Goal: Communication & Community: Ask a question

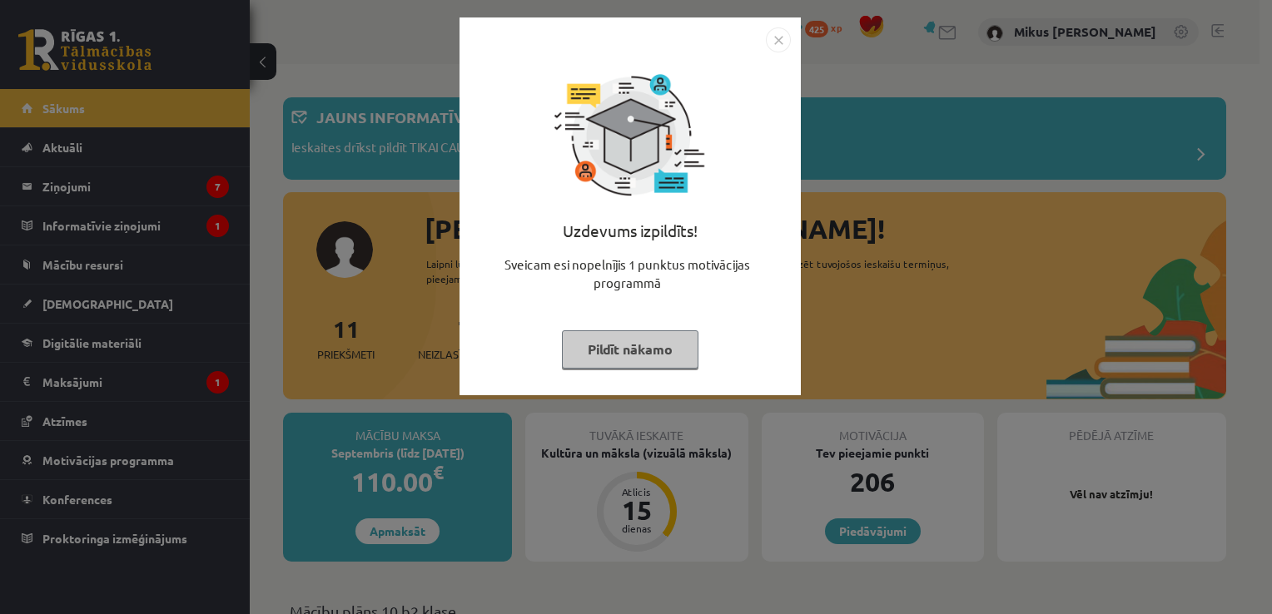
click at [677, 345] on button "Pildīt nākamo" at bounding box center [630, 349] width 136 height 38
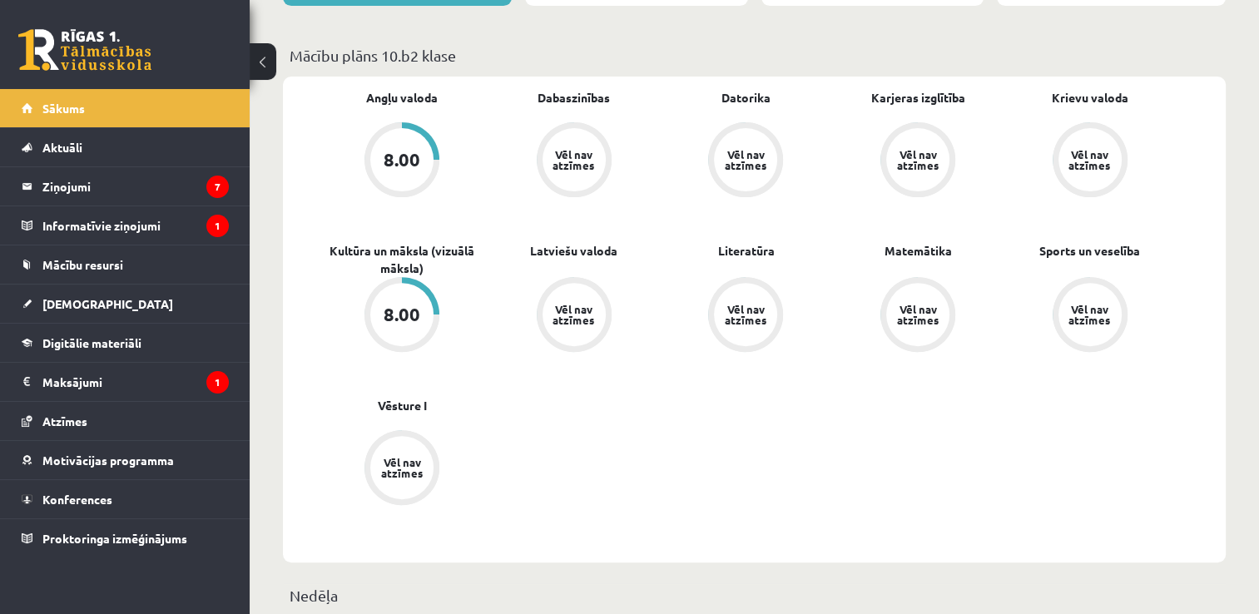
scroll to position [551, 0]
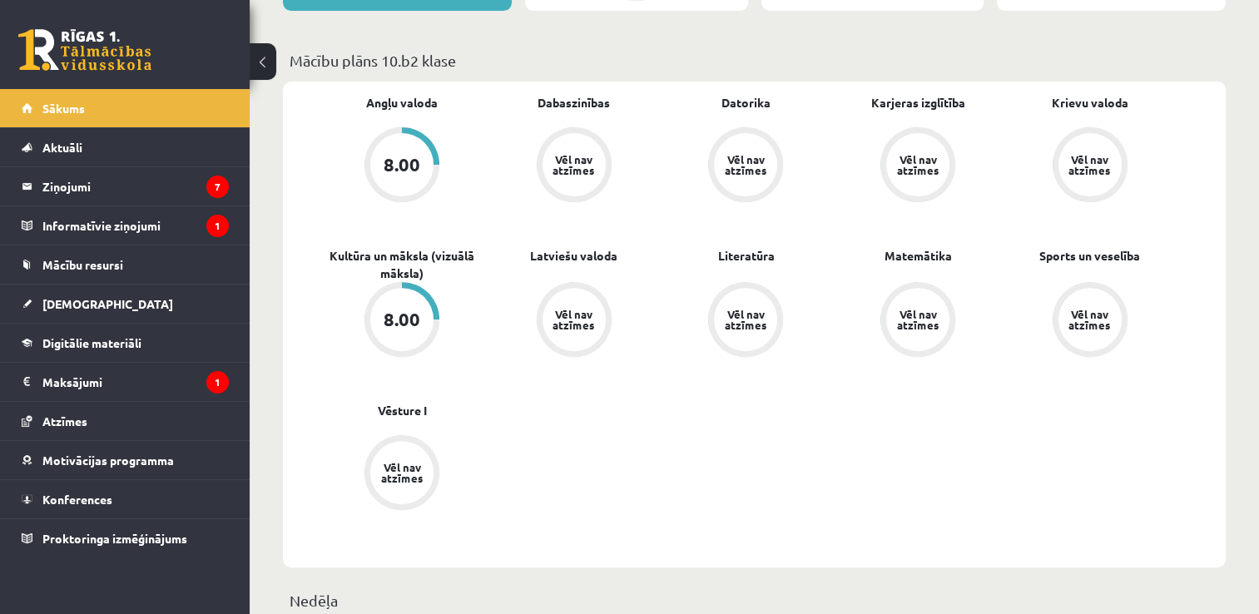
click at [578, 305] on div "Vēl nav atzīmes" at bounding box center [574, 319] width 63 height 63
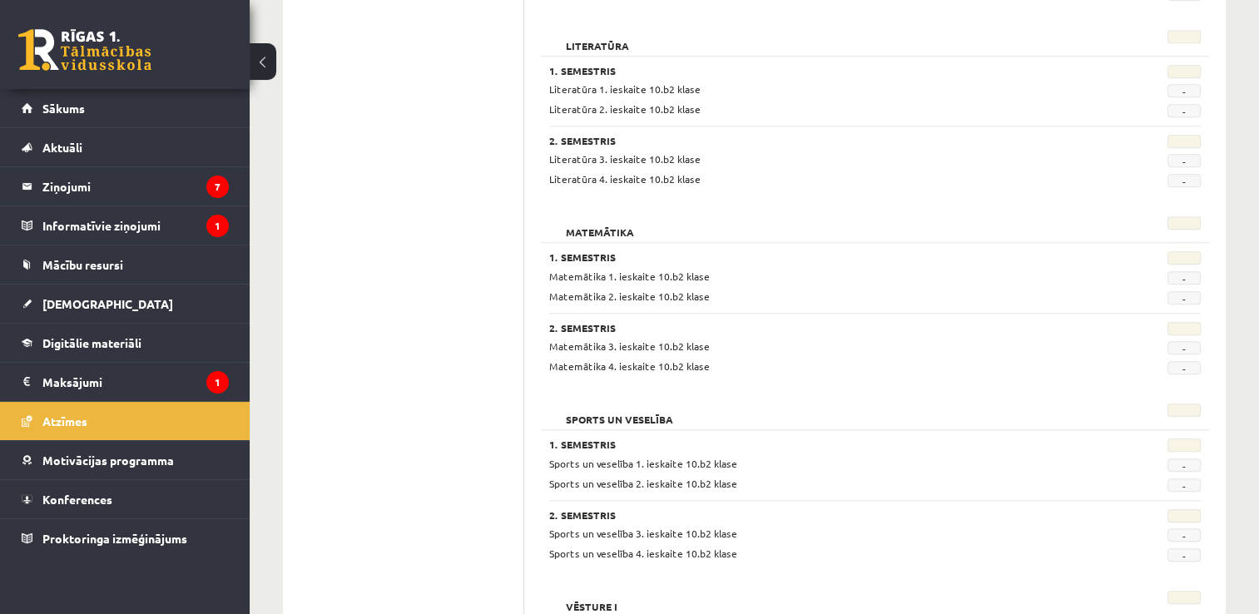
scroll to position [1365, 0]
click at [585, 48] on h2 "Literatūra" at bounding box center [597, 40] width 97 height 17
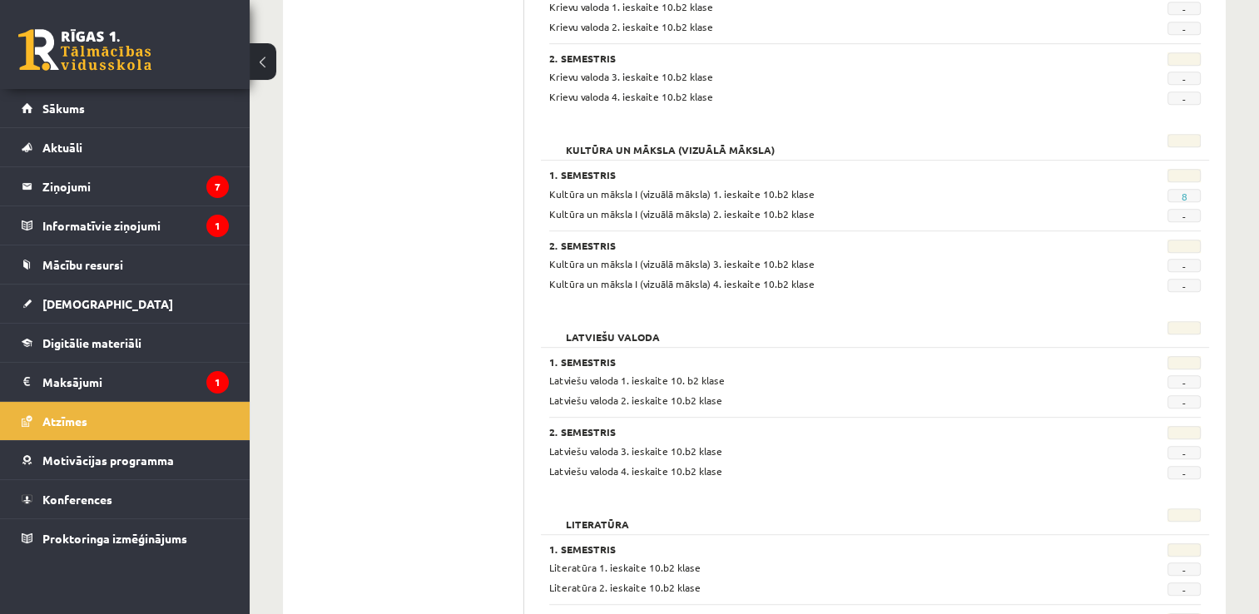
scroll to position [816, 0]
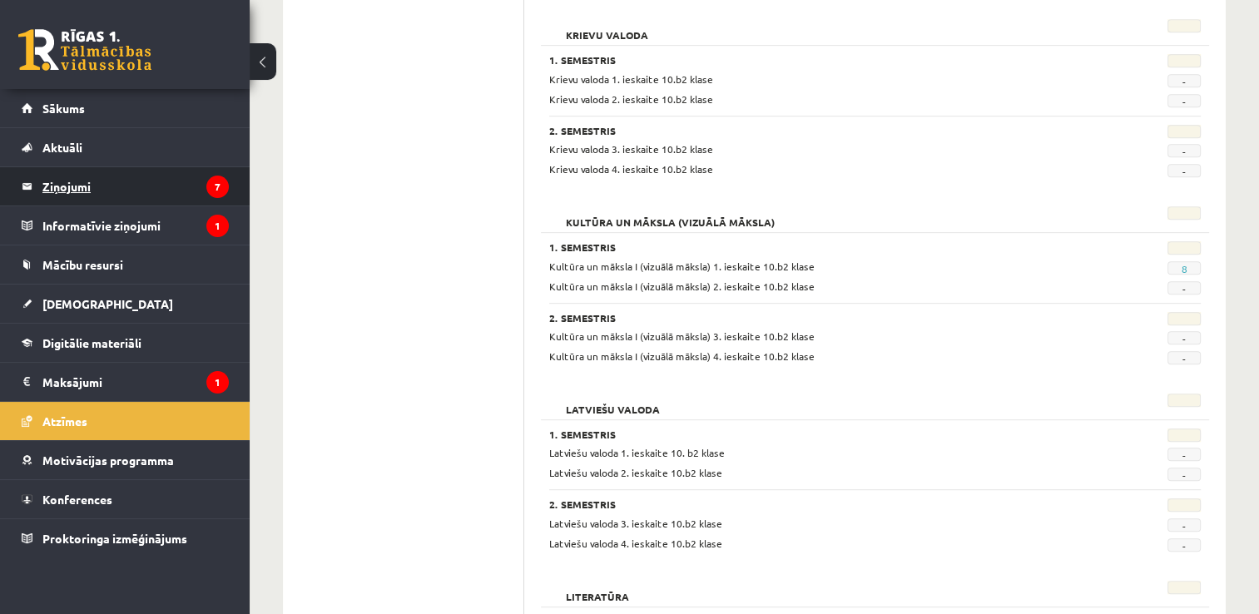
click at [107, 181] on legend "Ziņojumi 7" at bounding box center [135, 186] width 186 height 38
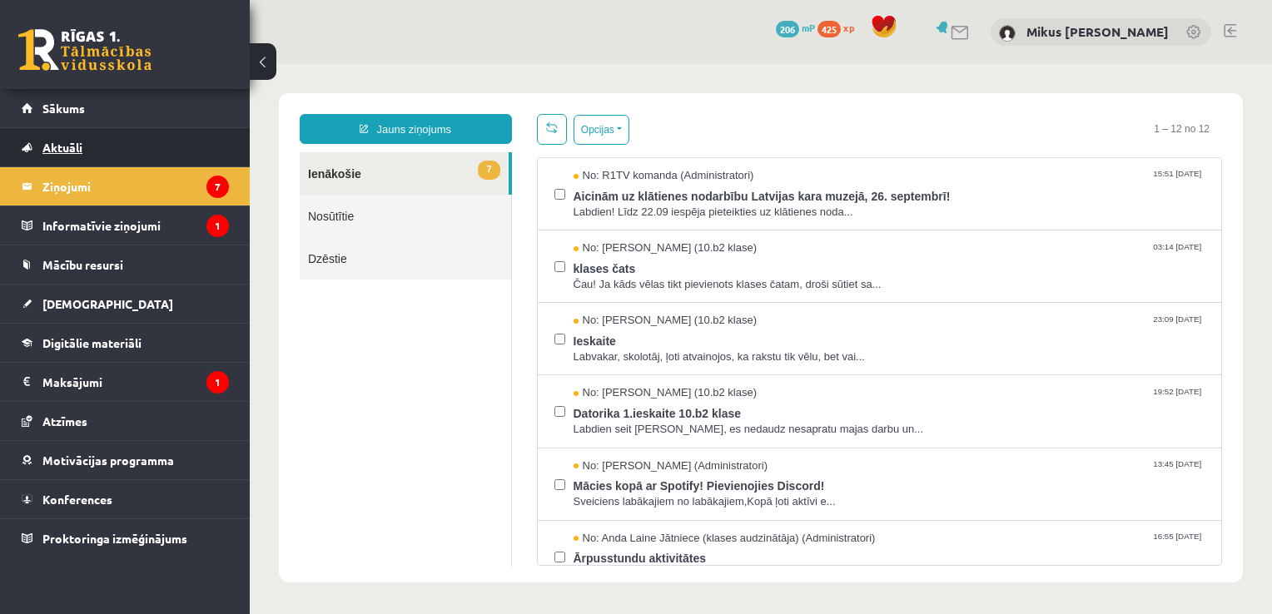
click at [113, 142] on link "Aktuāli" at bounding box center [125, 147] width 207 height 38
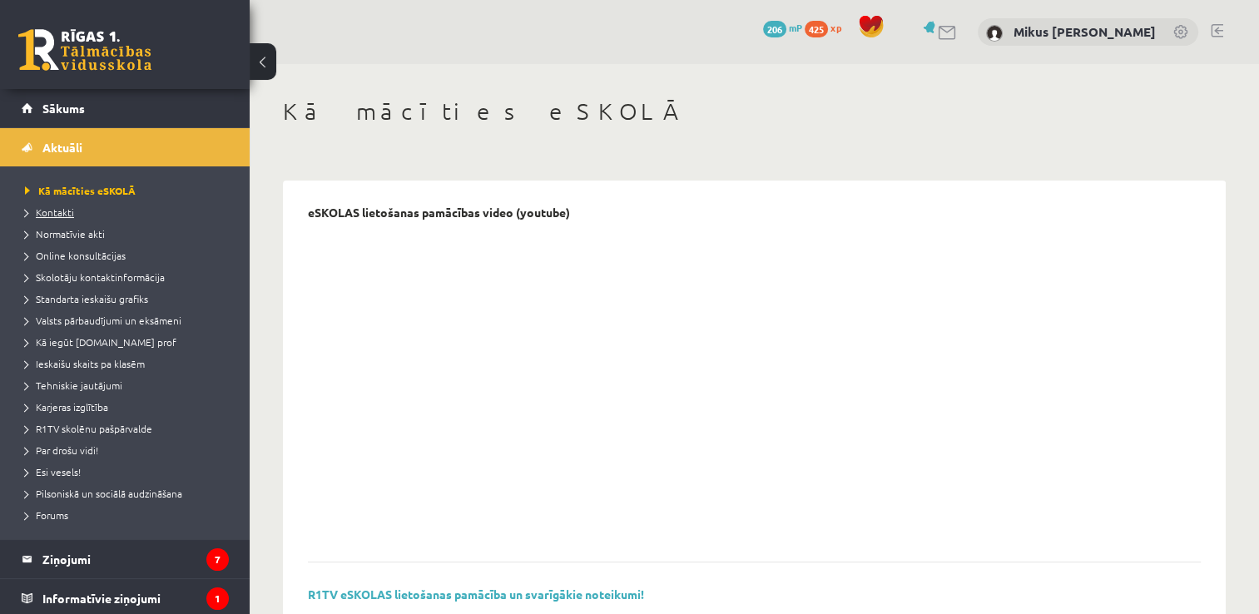
click at [62, 214] on span "Kontakti" at bounding box center [49, 212] width 49 height 13
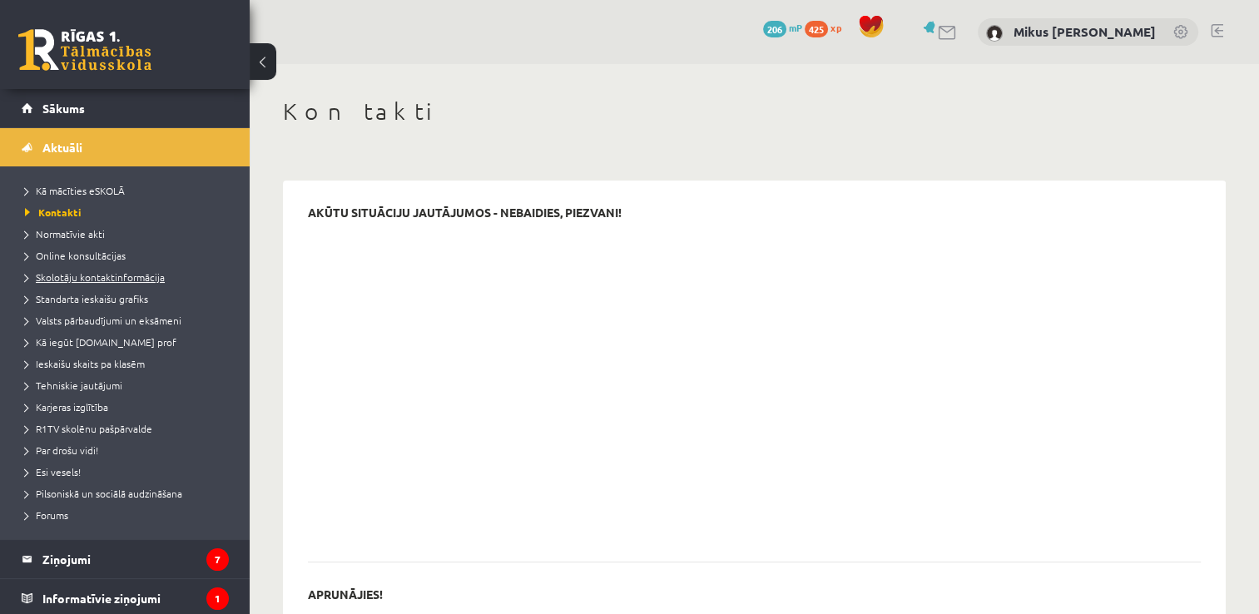
click at [103, 283] on link "Skolotāju kontaktinformācija" at bounding box center [129, 277] width 208 height 15
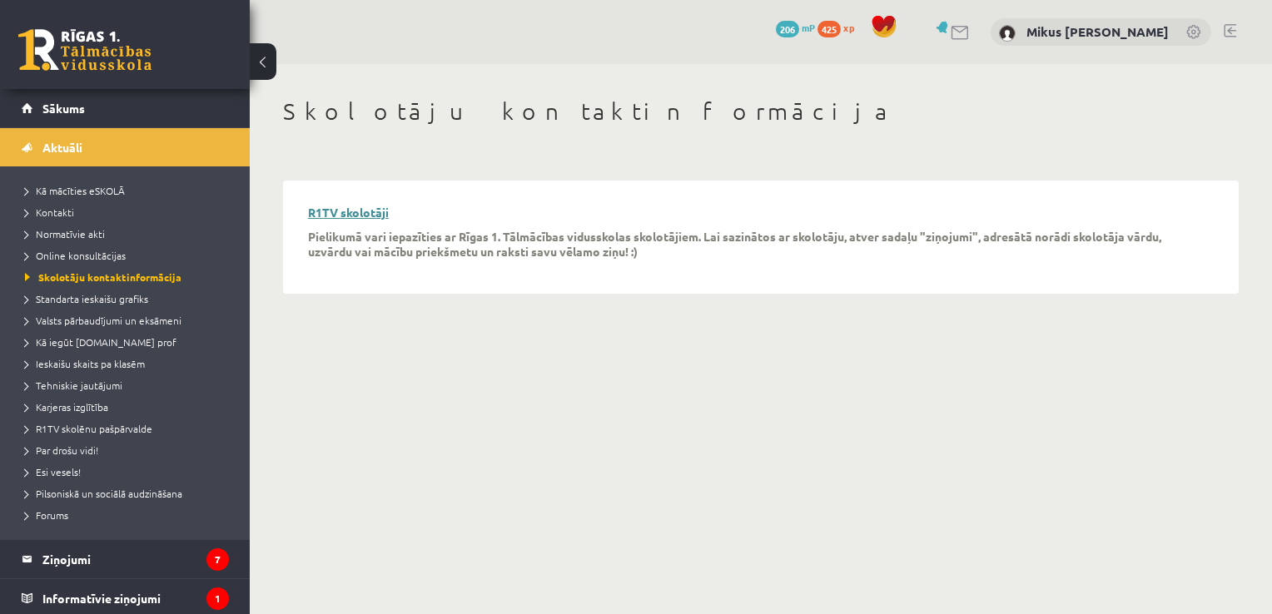
click at [374, 206] on link "R1TV skolotāji" at bounding box center [348, 212] width 81 height 15
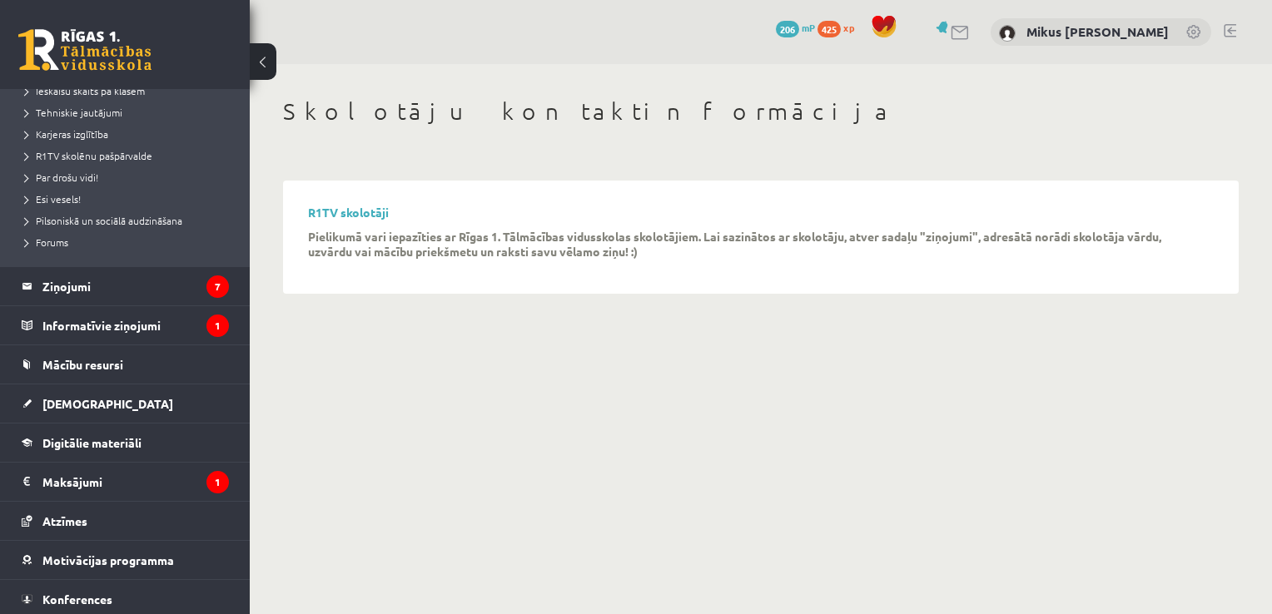
scroll to position [314, 0]
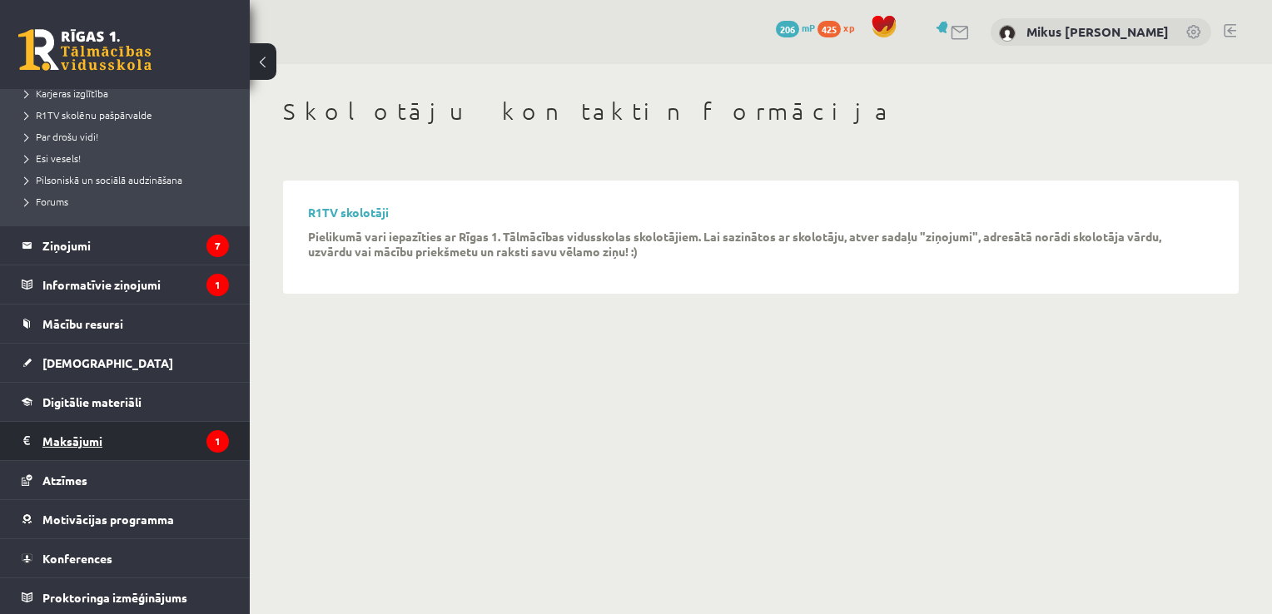
click at [83, 438] on legend "Maksājumi 1" at bounding box center [135, 441] width 186 height 38
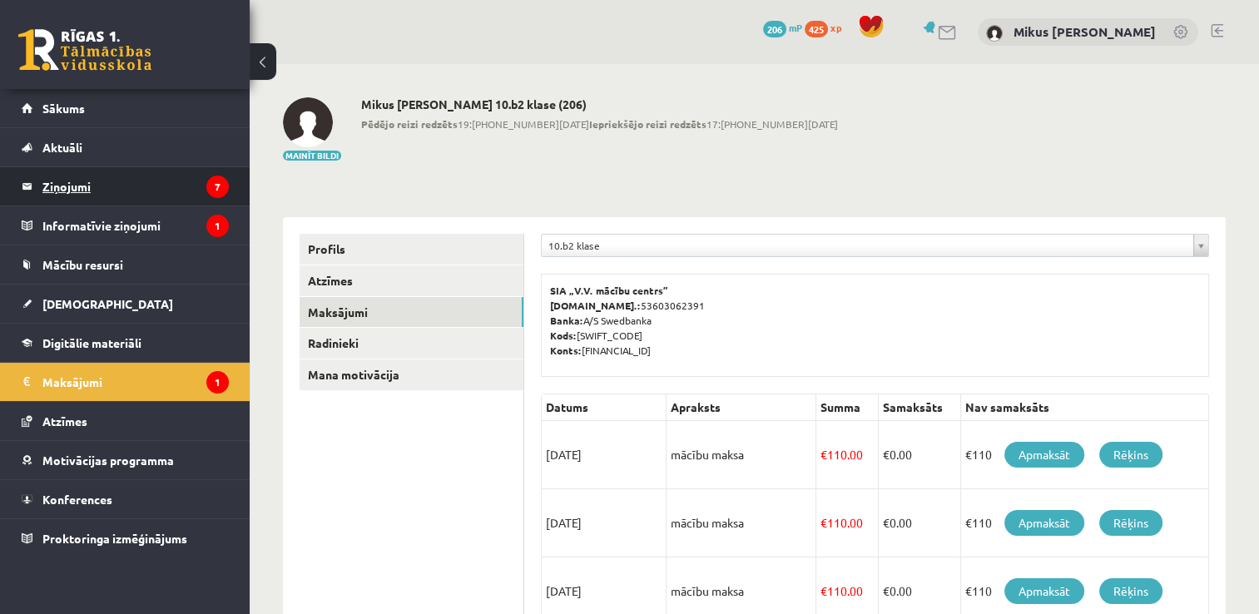
click at [182, 180] on legend "Ziņojumi 7" at bounding box center [135, 186] width 186 height 38
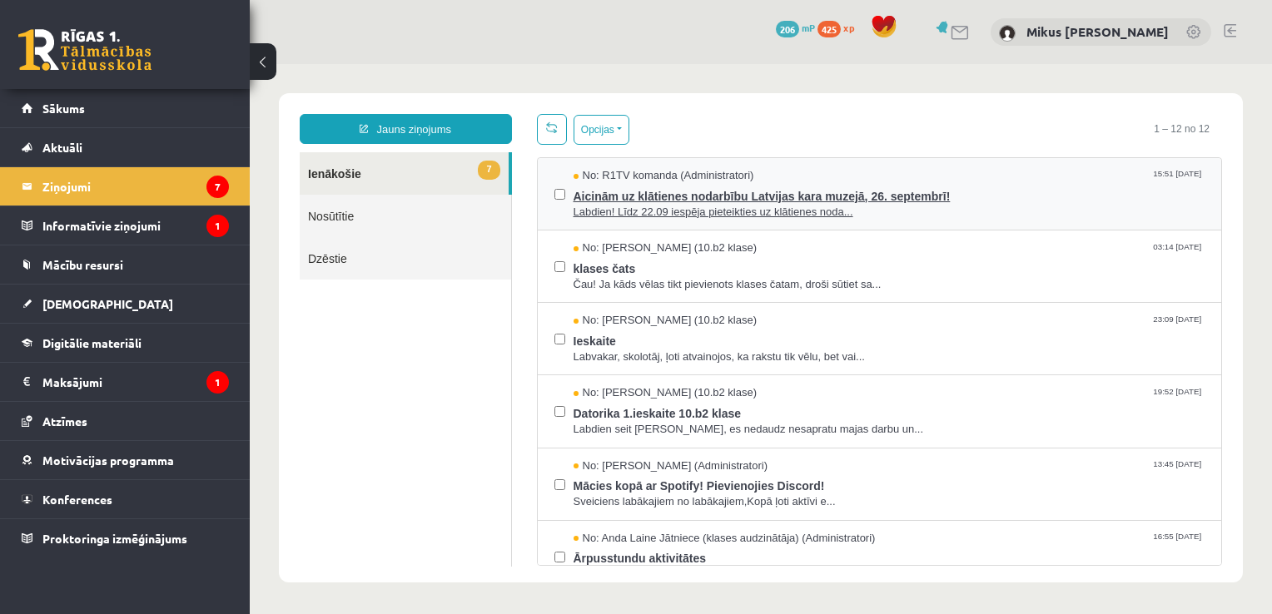
click at [732, 212] on span "Labdien! Līdz 22.09 iespēja pieteikties uz klātienes noda..." at bounding box center [889, 213] width 632 height 16
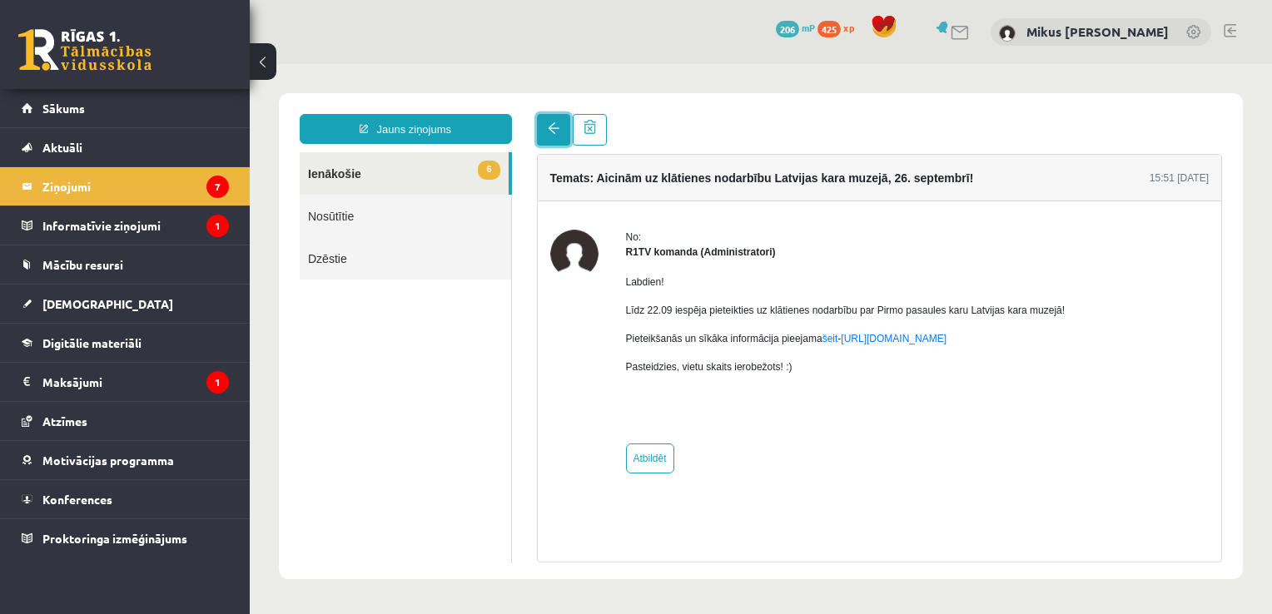
click at [560, 137] on link at bounding box center [553, 130] width 33 height 32
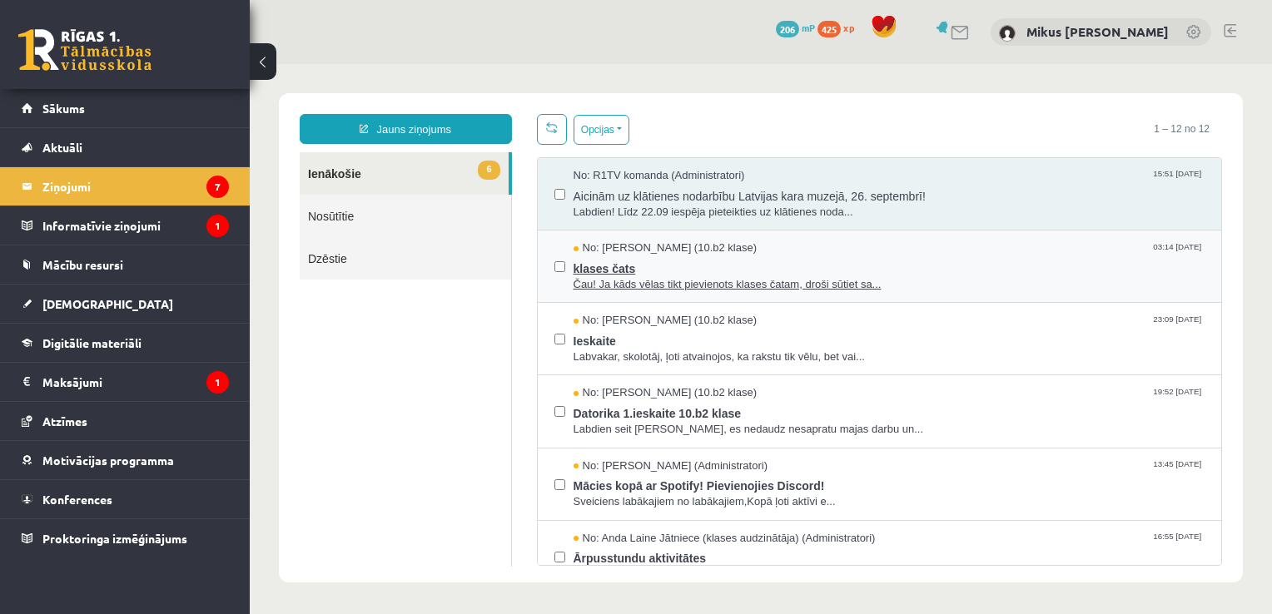
click at [649, 245] on span "No: Felicita Rimeika (10.b2 klase)" at bounding box center [665, 249] width 184 height 16
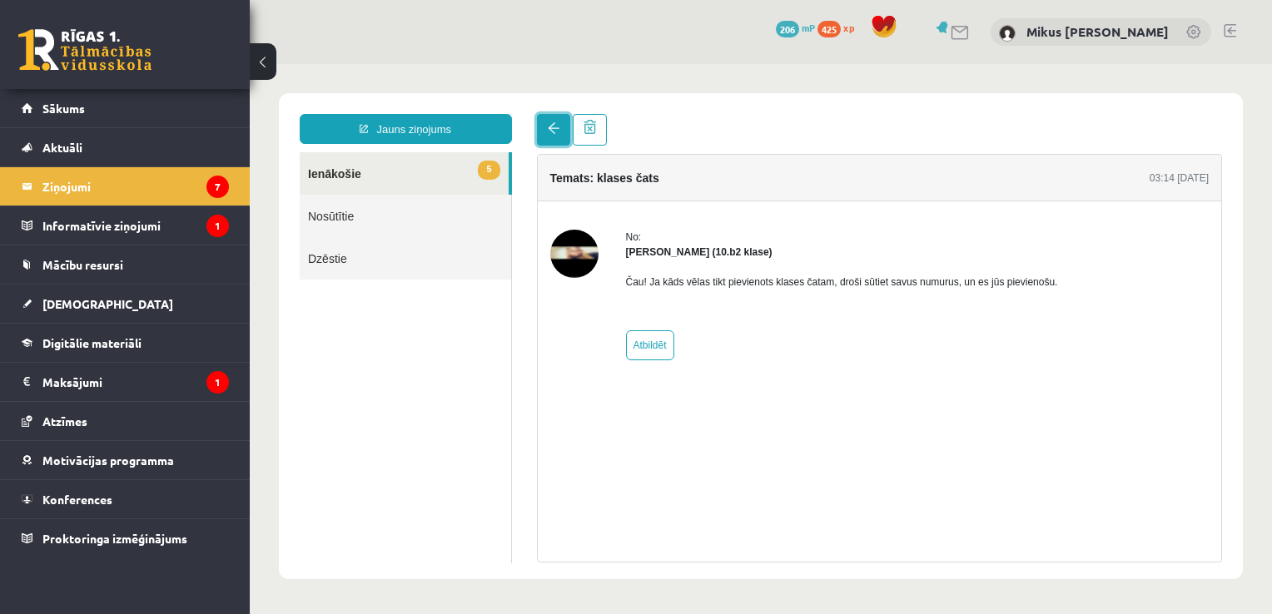
click at [549, 136] on link at bounding box center [553, 130] width 33 height 32
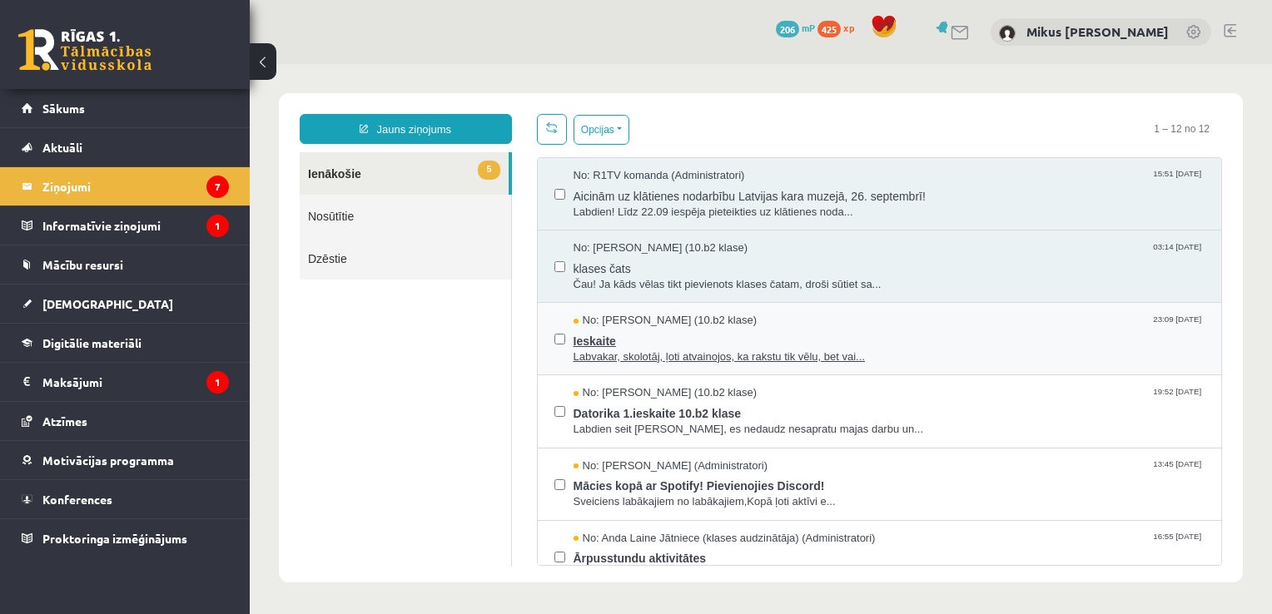
click at [651, 338] on span "Ieskaite" at bounding box center [889, 339] width 632 height 21
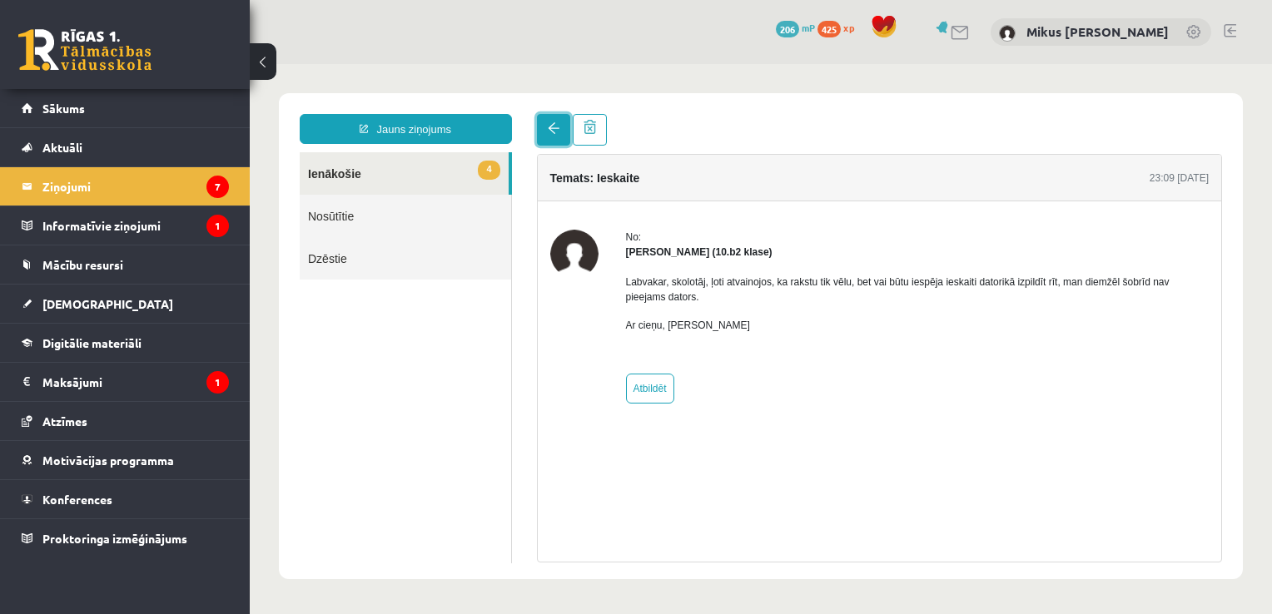
click at [558, 122] on link at bounding box center [553, 130] width 33 height 32
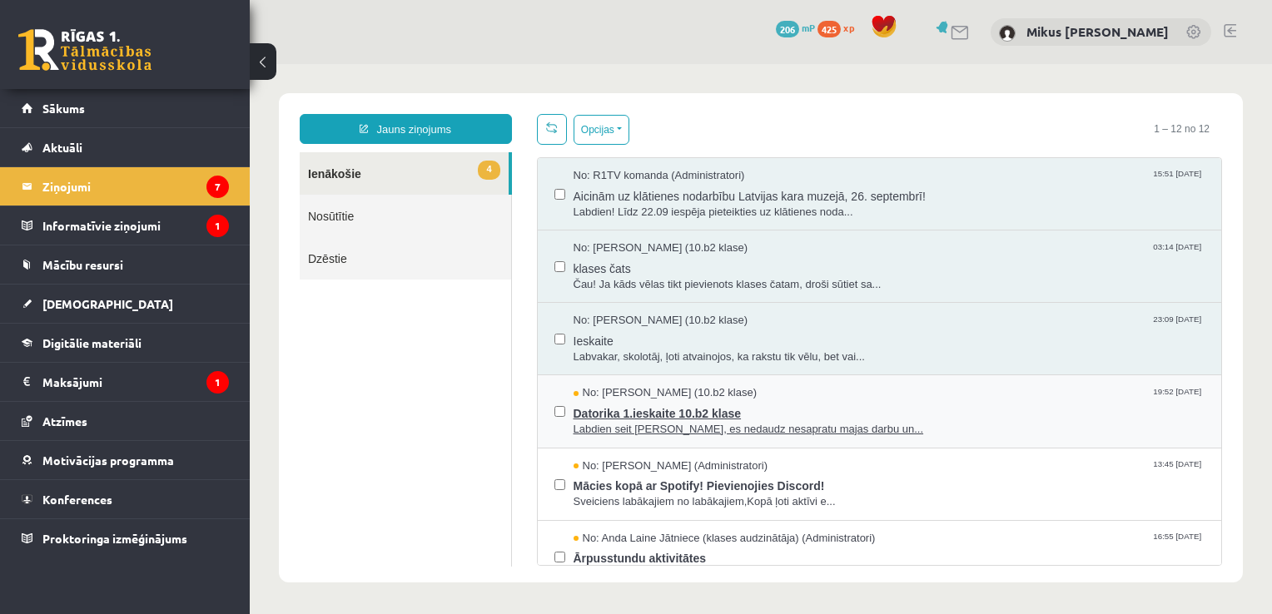
click at [701, 411] on span "Datorika 1.ieskaite 10.b2 klase" at bounding box center [889, 411] width 632 height 21
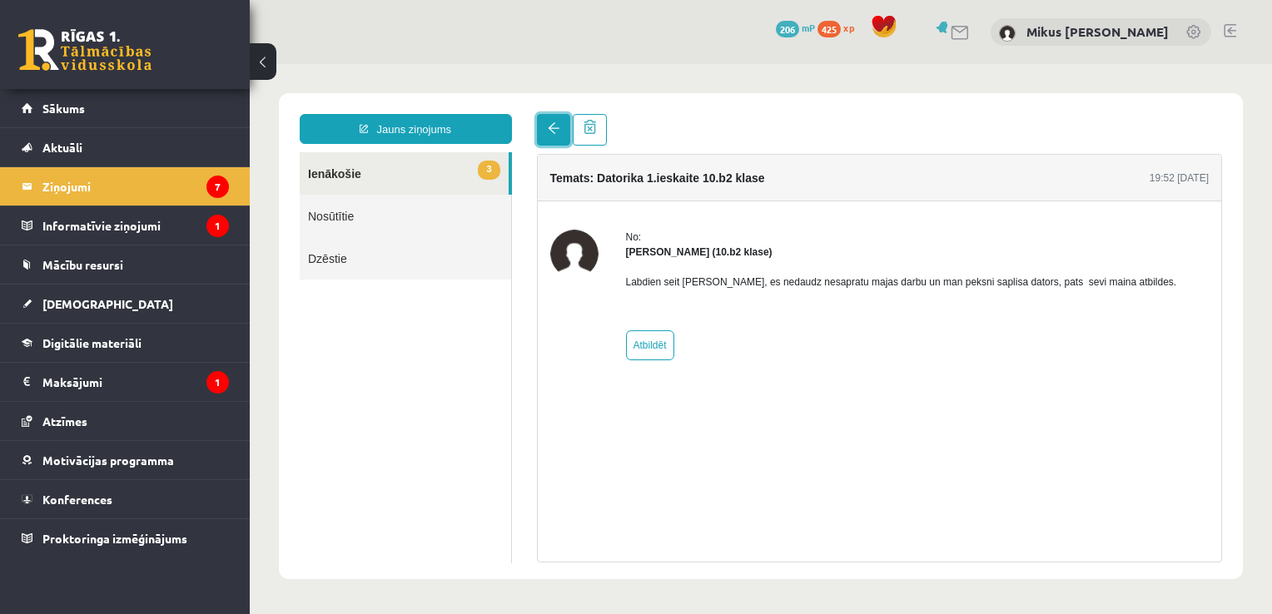
click at [553, 125] on span at bounding box center [554, 128] width 12 height 12
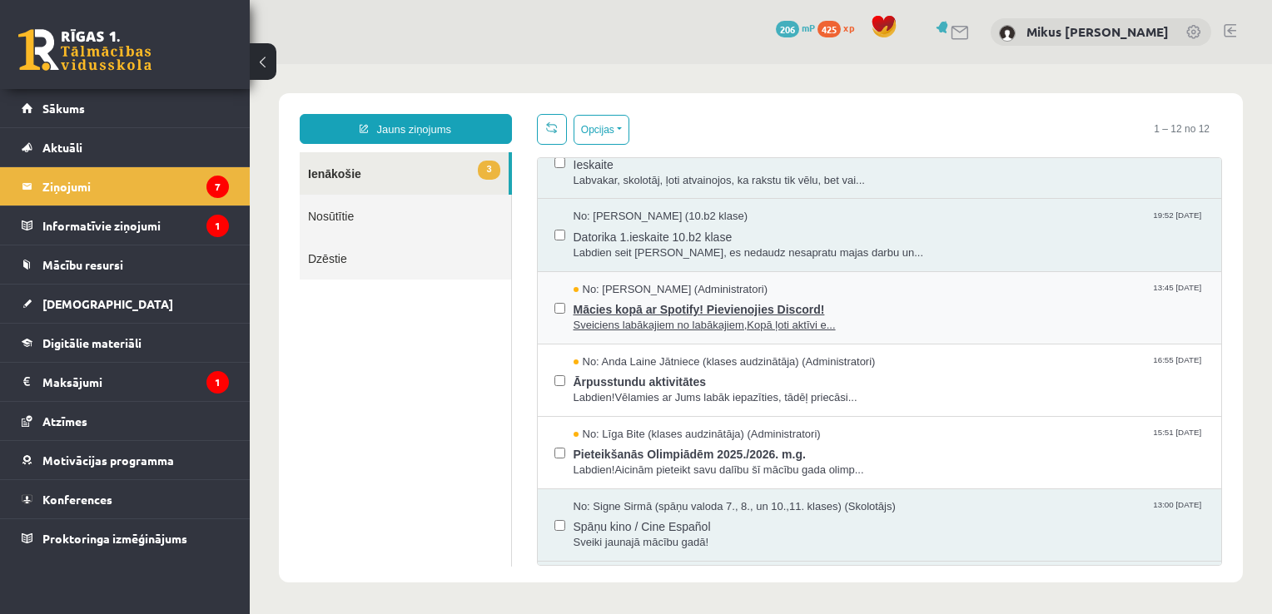
scroll to position [183, 0]
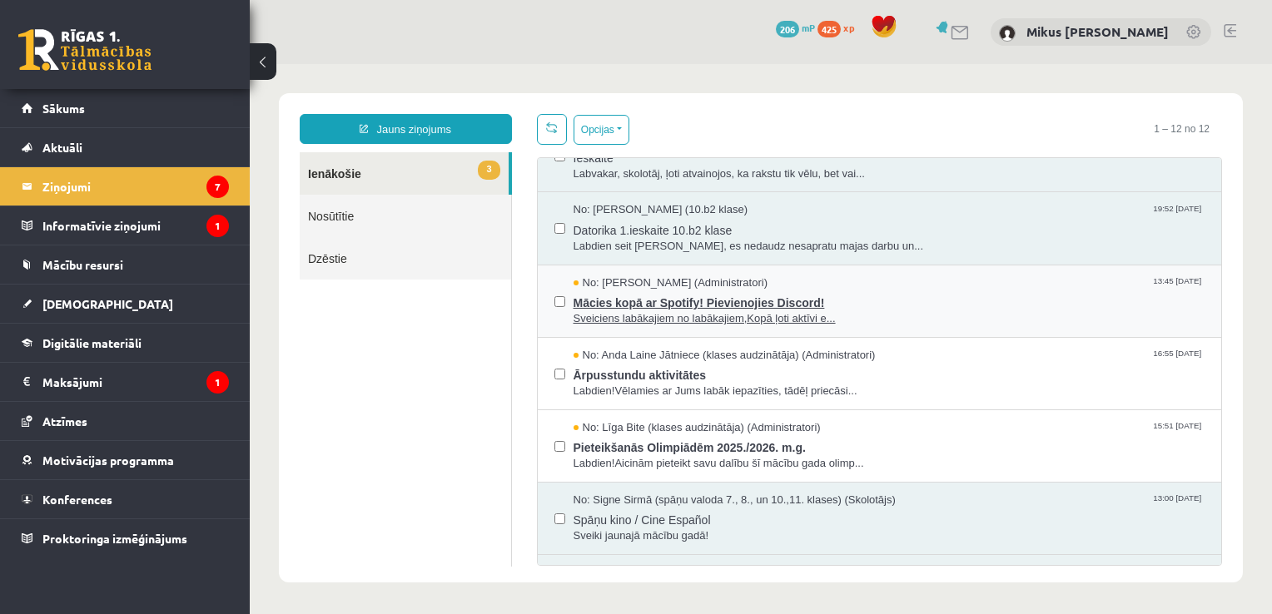
click at [775, 311] on span "Sveiciens labākajiem no labākajiem,Kopā ļoti aktīvi e..." at bounding box center [889, 319] width 632 height 16
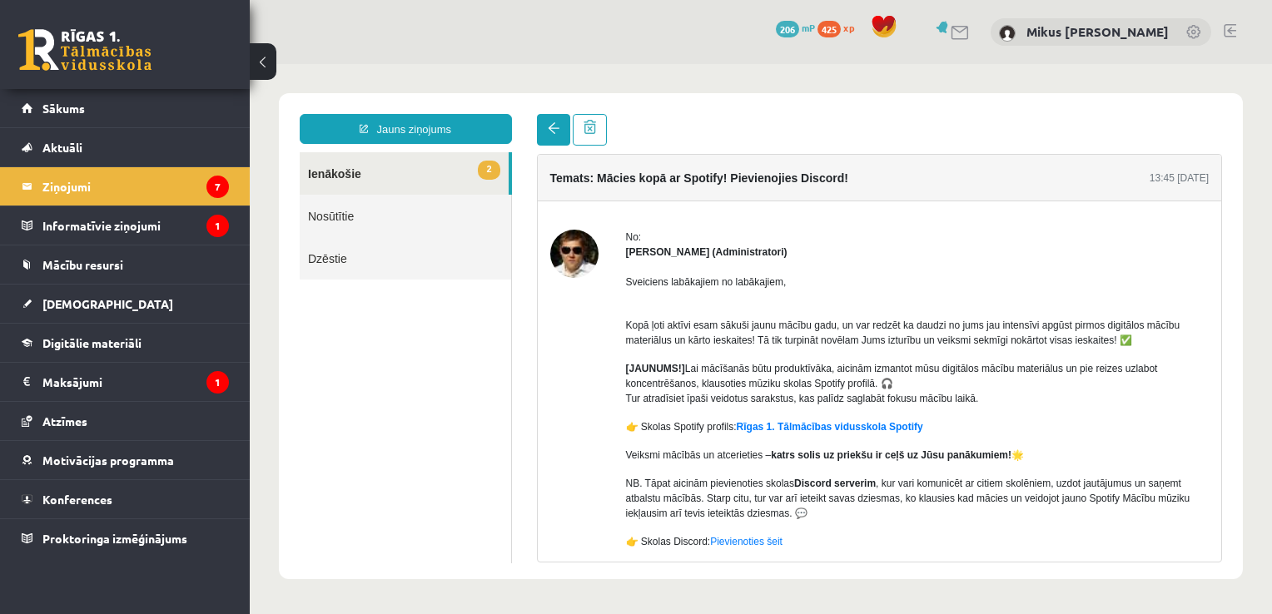
scroll to position [0, 0]
click at [555, 134] on span at bounding box center [554, 128] width 12 height 12
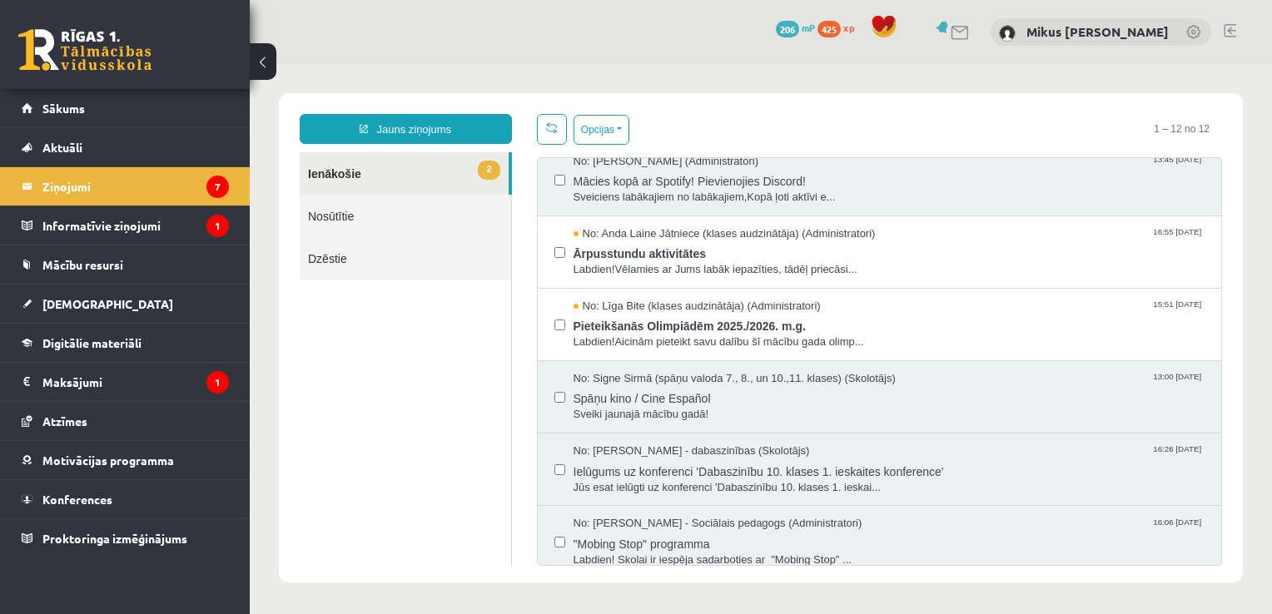
scroll to position [305, 0]
click at [158, 229] on legend "Informatīvie ziņojumi 1" at bounding box center [135, 225] width 186 height 38
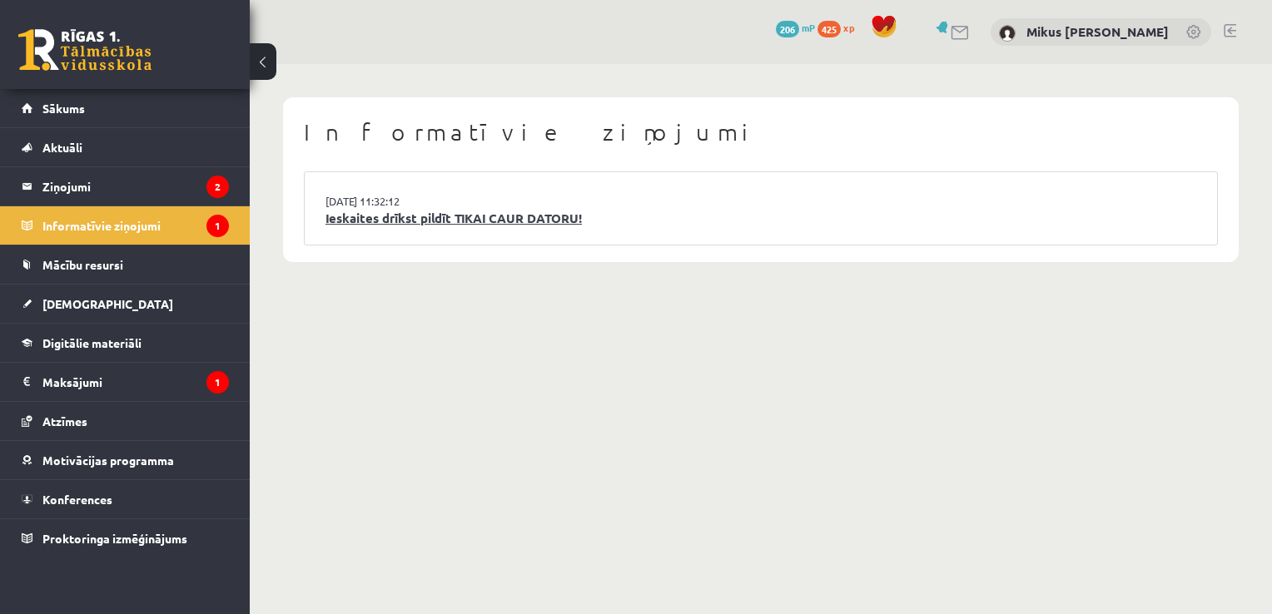
click at [494, 221] on link "Ieskaites drīkst pildīt TIKAI CAUR DATORU!" at bounding box center [760, 218] width 871 height 19
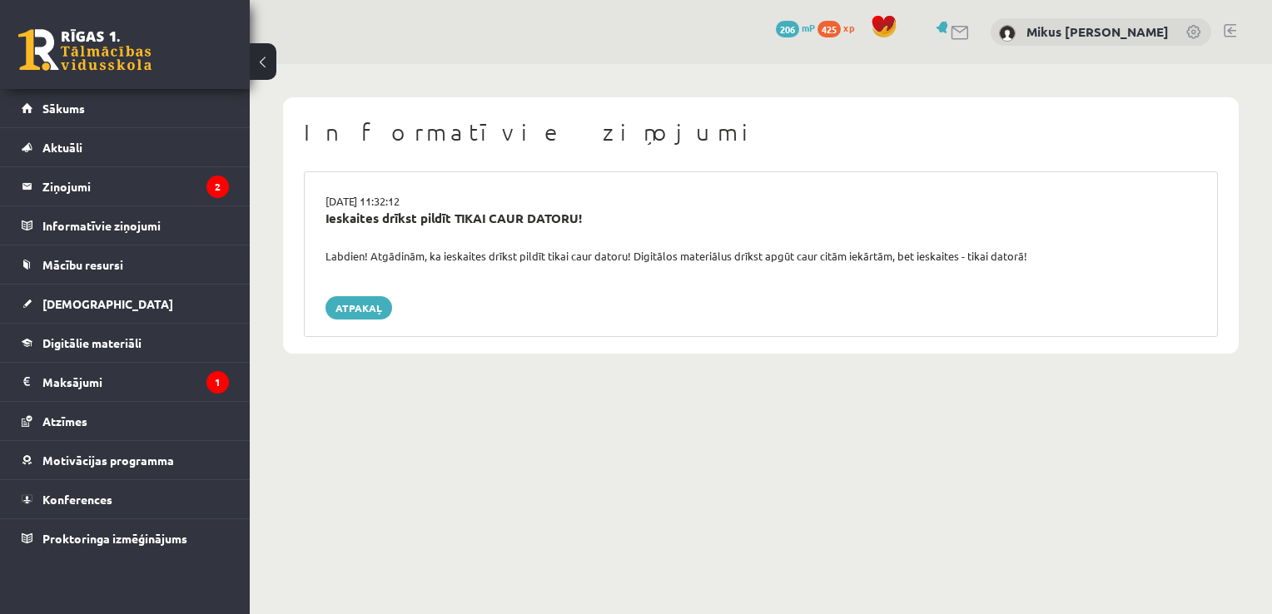
click at [370, 322] on div "15.09.2025 11:32:12 Ieskaites drīkst pildīt TIKAI CAUR DATORU! Labdien! Atgādin…" at bounding box center [761, 254] width 914 height 166
click at [366, 309] on link "Atpakaļ" at bounding box center [358, 307] width 67 height 23
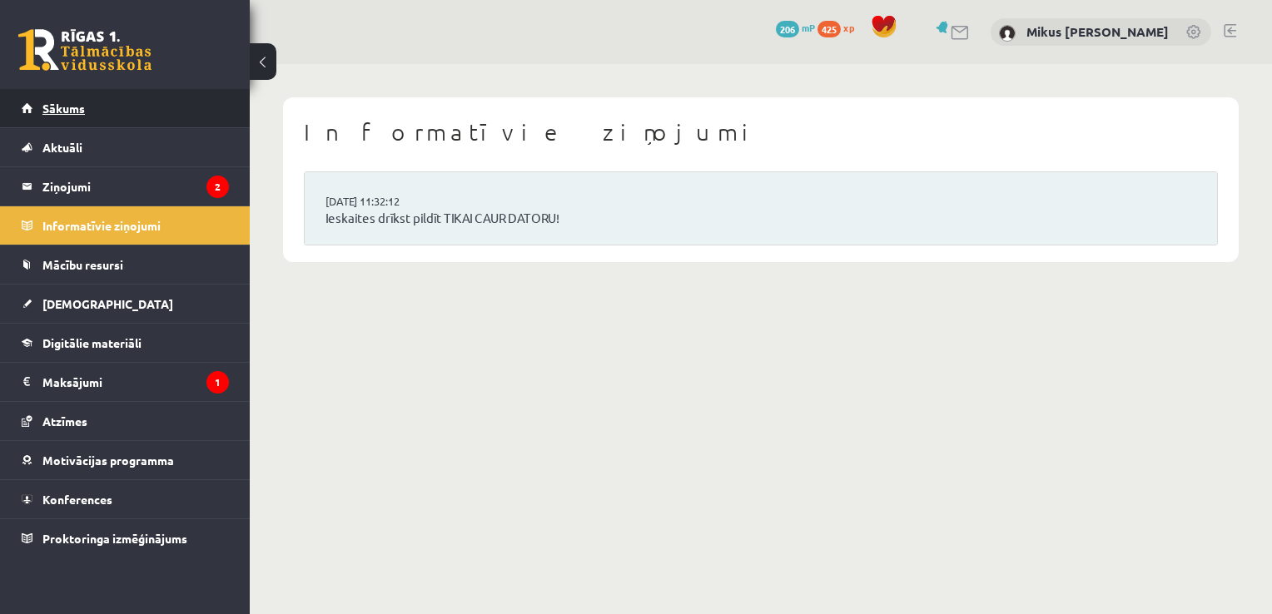
click at [100, 111] on link "Sākums" at bounding box center [125, 108] width 207 height 38
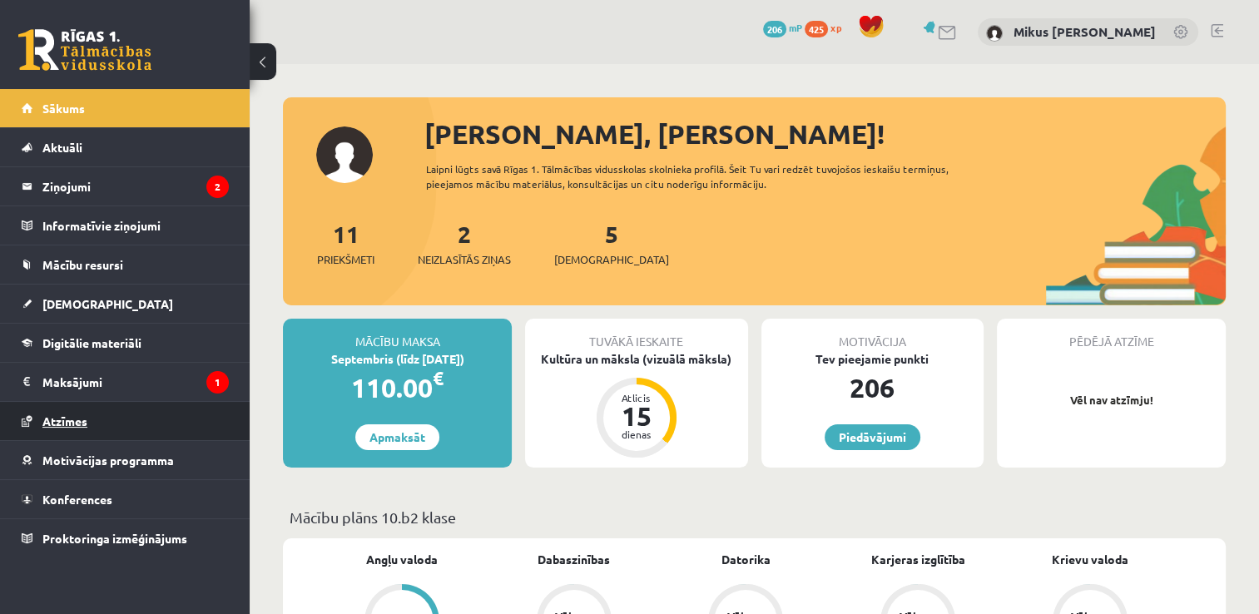
click at [66, 418] on span "Atzīmes" at bounding box center [64, 421] width 45 height 15
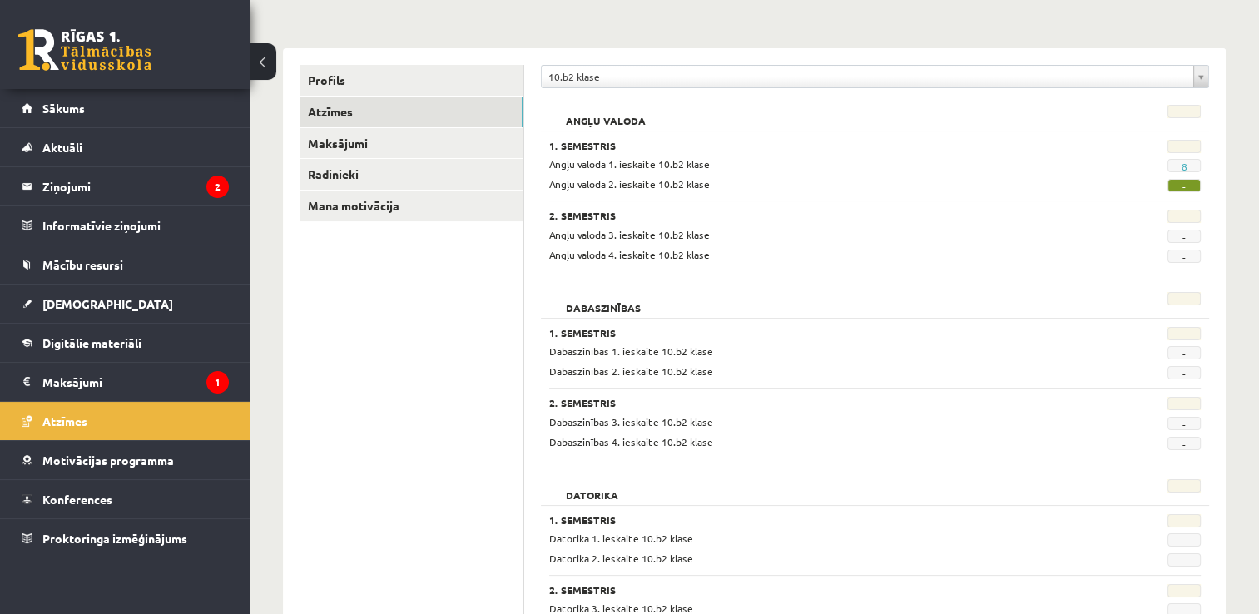
scroll to position [2, 0]
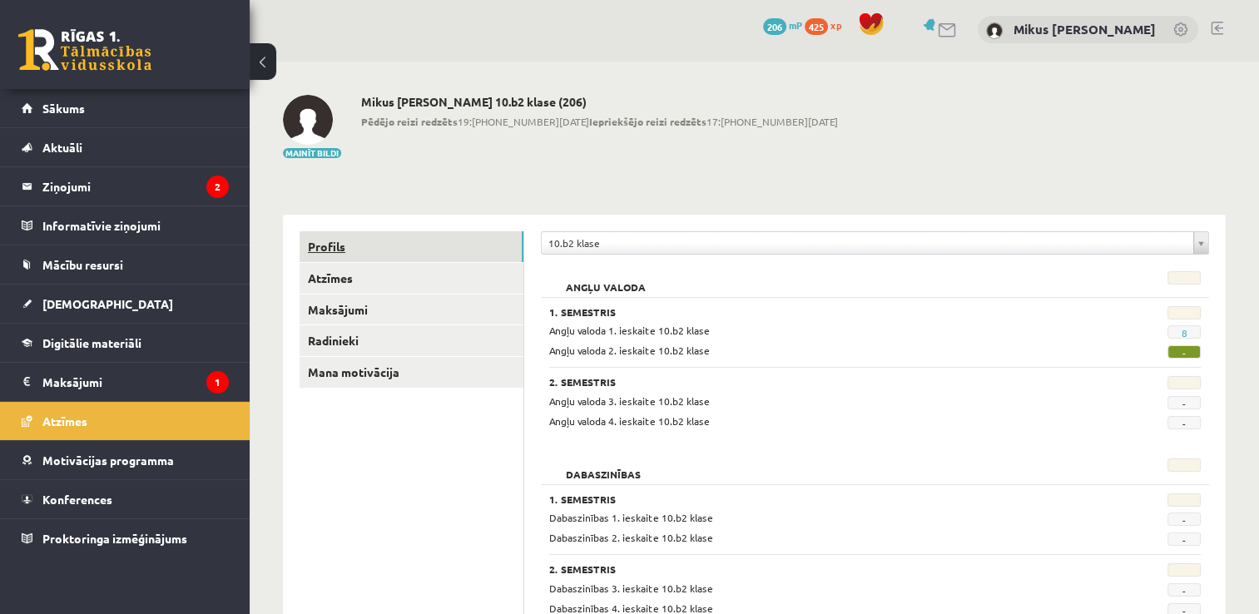
click at [330, 256] on link "Profils" at bounding box center [412, 246] width 224 height 31
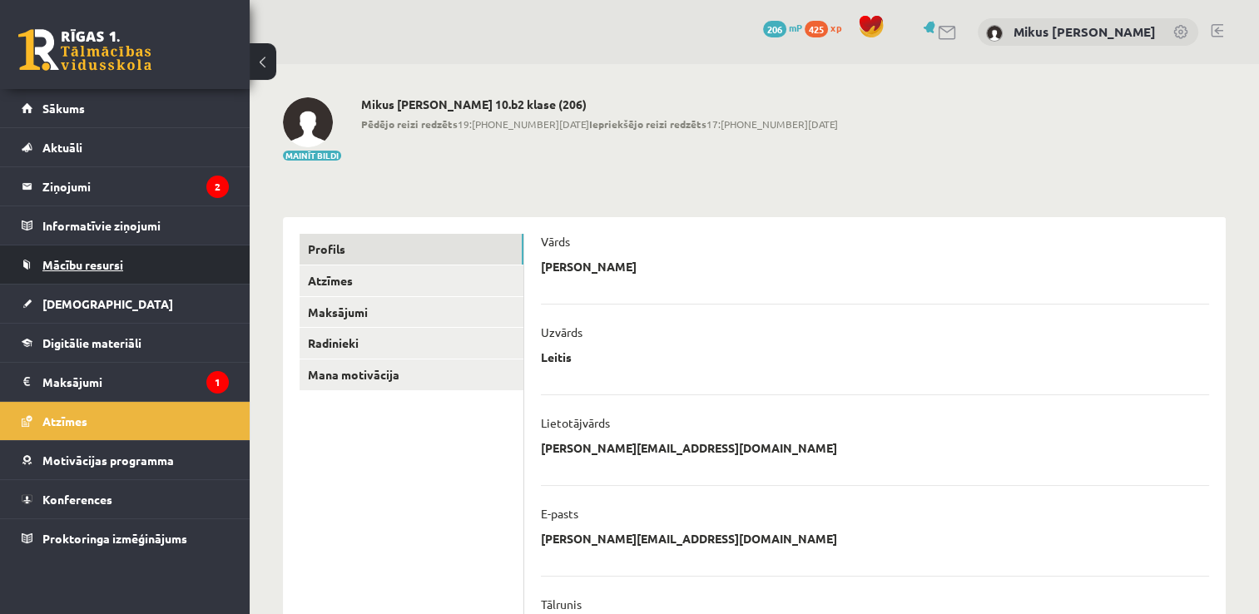
click at [102, 263] on span "Mācību resursi" at bounding box center [82, 264] width 81 height 15
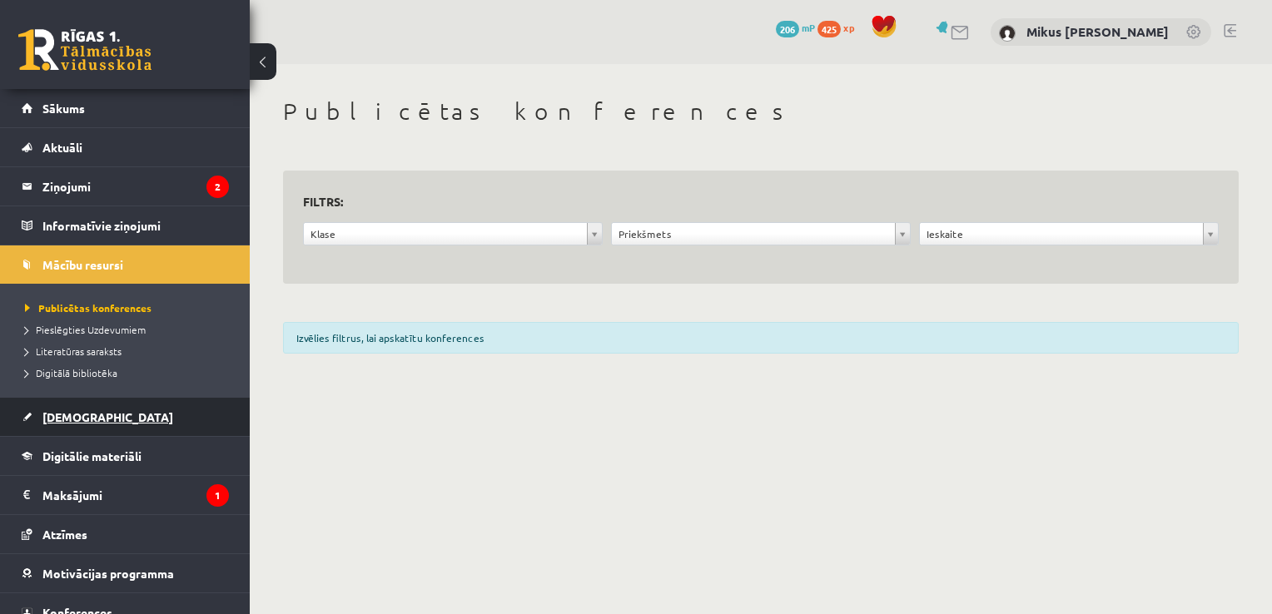
click at [66, 399] on link "[DEMOGRAPHIC_DATA]" at bounding box center [125, 417] width 207 height 38
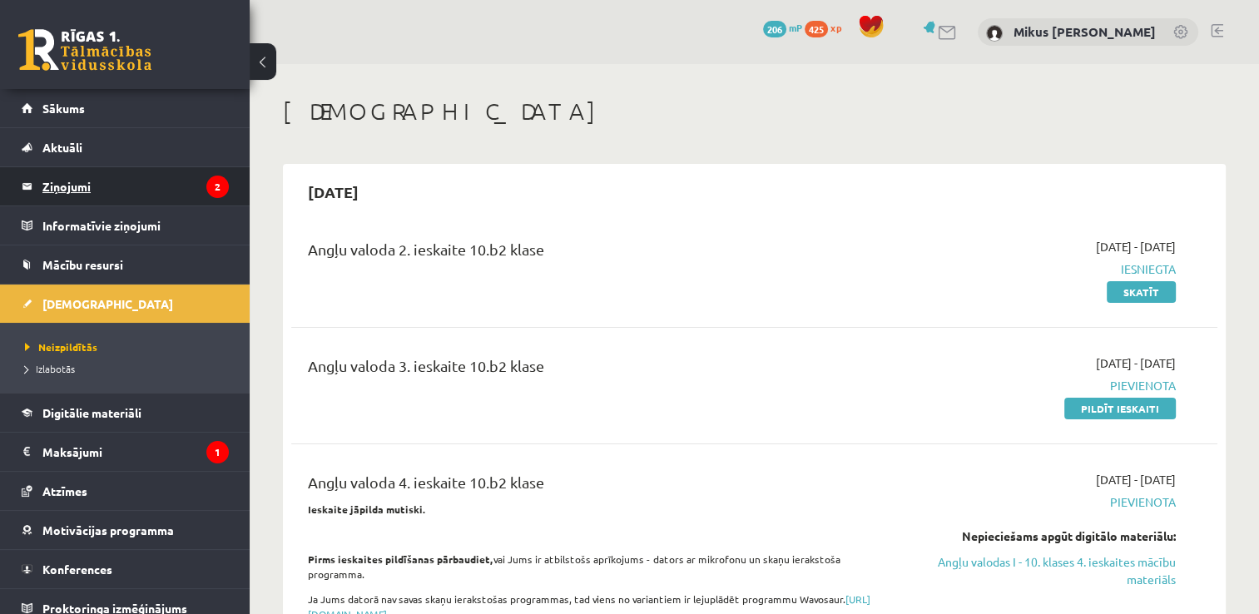
click at [64, 188] on legend "Ziņojumi 2" at bounding box center [135, 186] width 186 height 38
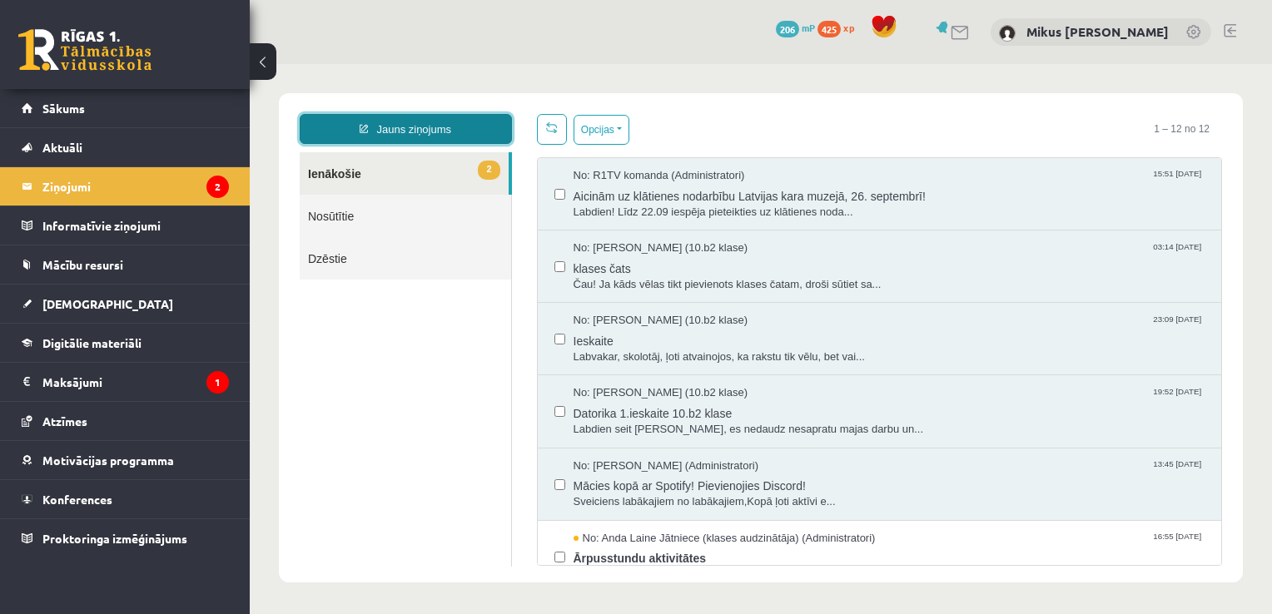
click at [492, 122] on link "Jauns ziņojums" at bounding box center [406, 129] width 212 height 30
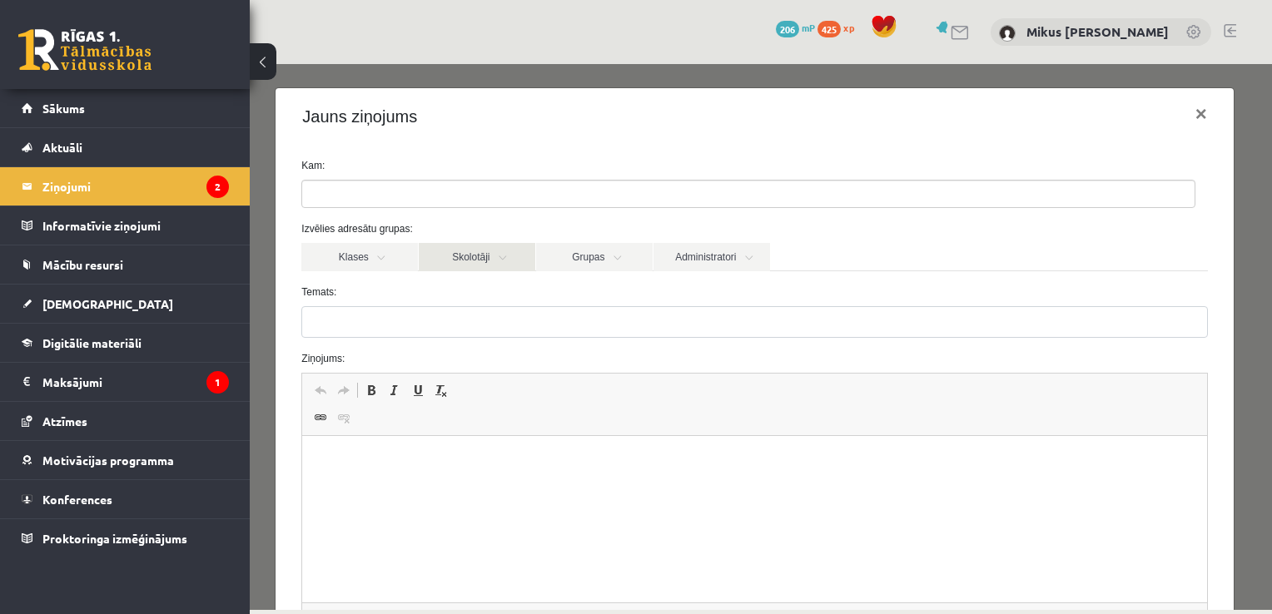
click at [506, 257] on link "Skolotāji" at bounding box center [477, 257] width 117 height 28
